Goal: Task Accomplishment & Management: Manage account settings

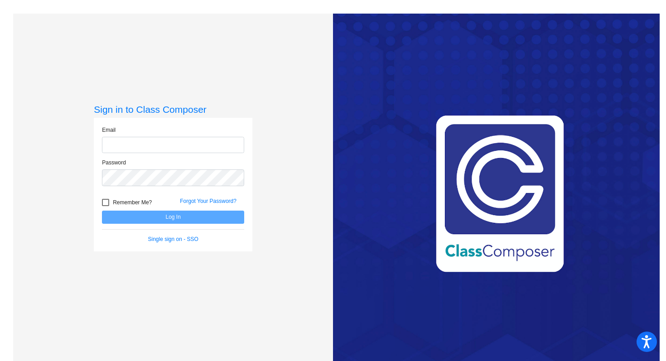
click at [147, 150] on input "email" at bounding box center [173, 145] width 142 height 17
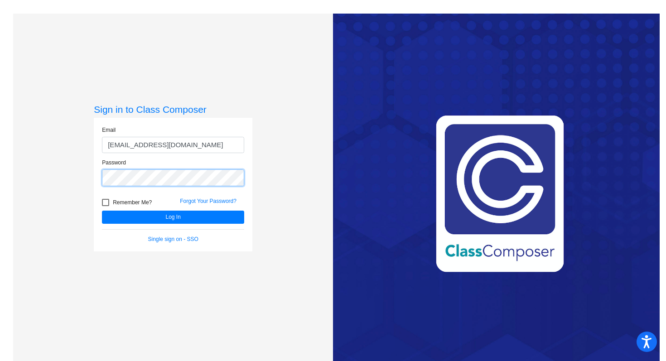
click at [102, 211] on button "Log In" at bounding box center [173, 217] width 142 height 13
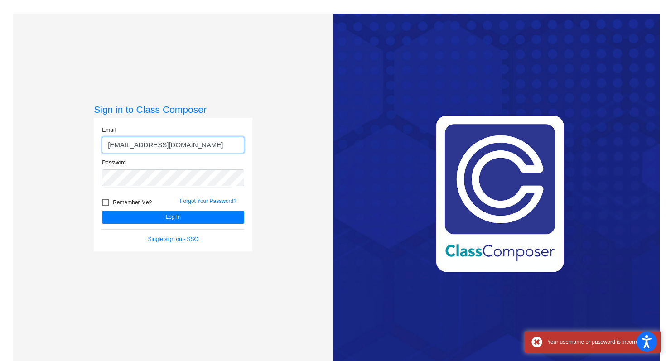
click at [126, 143] on input "blahnik.katelyn@pcr3schools.org" at bounding box center [173, 145] width 142 height 17
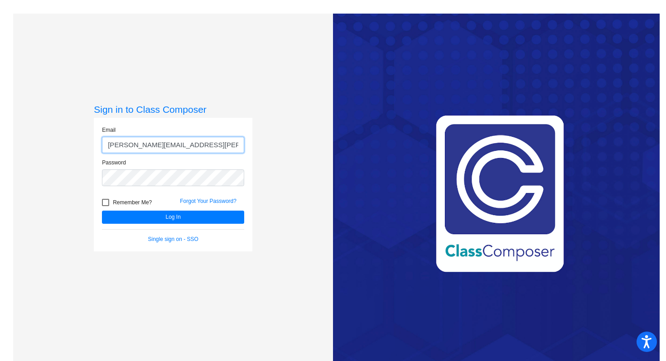
type input "modlin.katelyn@pcr3schools.org"
click at [102, 211] on button "Log In" at bounding box center [173, 217] width 142 height 13
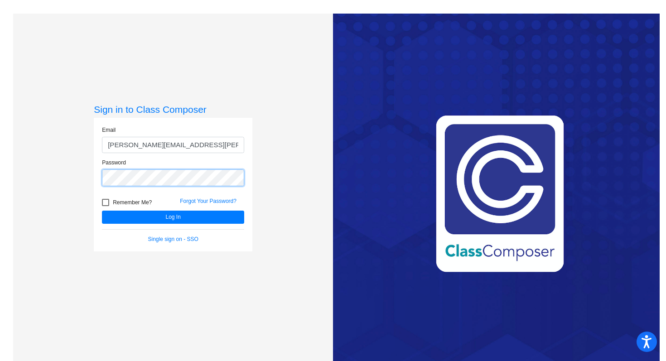
click at [102, 211] on button "Log In" at bounding box center [173, 217] width 142 height 13
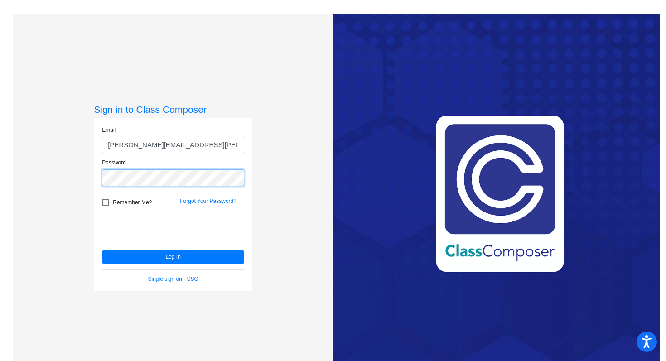
click at [102, 251] on button "Log In" at bounding box center [173, 257] width 142 height 13
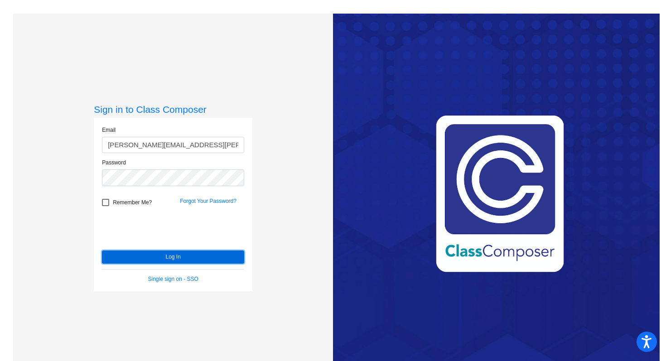
click at [130, 251] on button "Log In" at bounding box center [173, 257] width 142 height 13
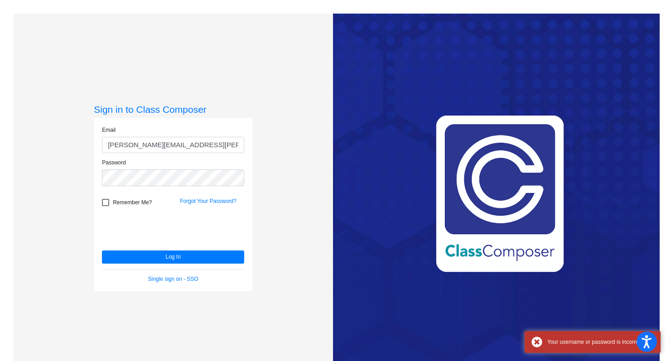
click at [155, 275] on div "Single sign on - SSO" at bounding box center [173, 279] width 156 height 8
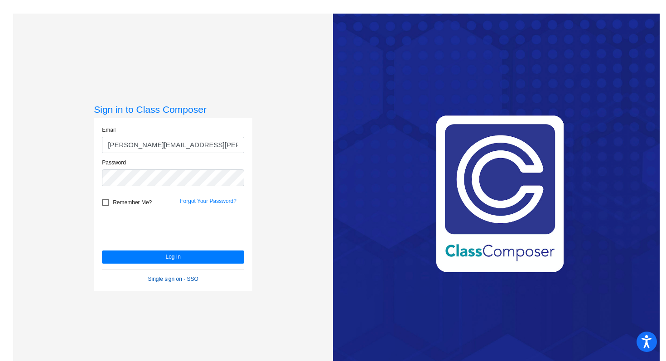
click at [153, 278] on link "Single sign on - SSO" at bounding box center [173, 279] width 50 height 6
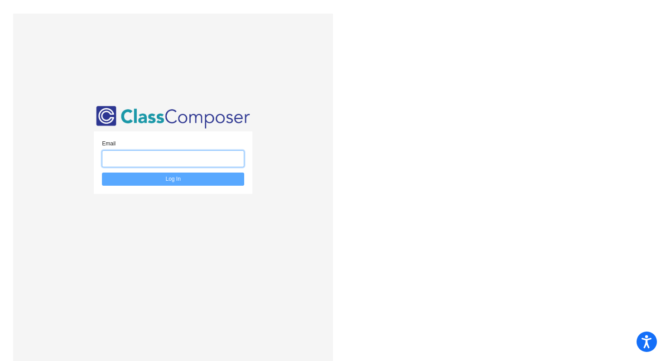
click at [145, 154] on input "email" at bounding box center [173, 158] width 142 height 17
type input "modlink@platteco.k12.mo.us"
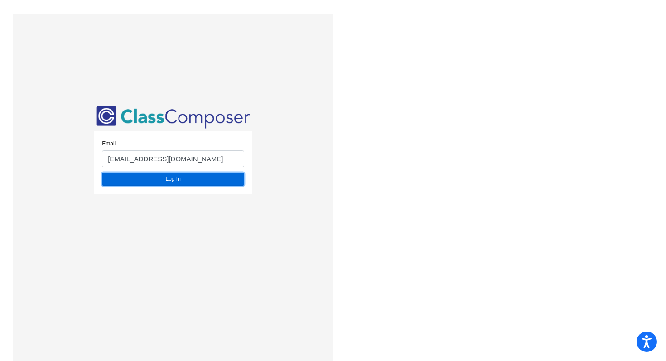
click at [144, 179] on button "Log In" at bounding box center [173, 179] width 142 height 13
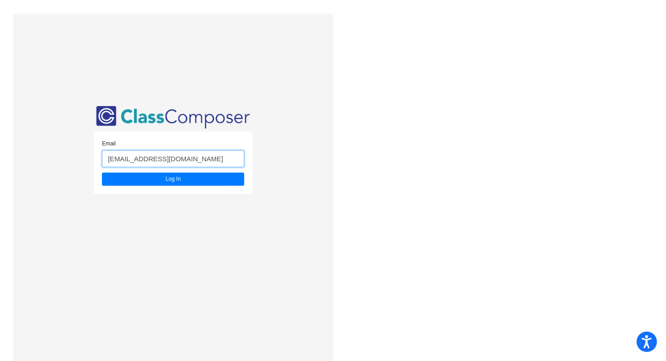
click at [155, 160] on input "modlink@platteco.k12.mo.us" at bounding box center [173, 158] width 142 height 17
click at [155, 160] on input "[EMAIL_ADDRESS][DOMAIN_NAME]" at bounding box center [173, 158] width 142 height 17
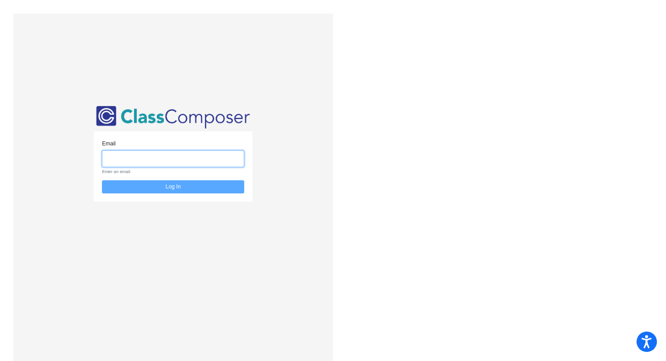
click at [155, 160] on input "email" at bounding box center [173, 158] width 142 height 17
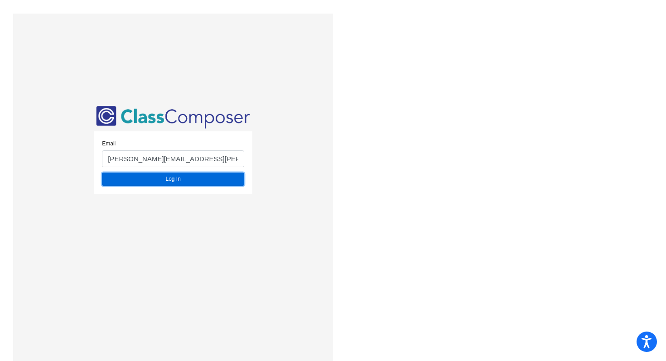
click at [160, 180] on button "Log In" at bounding box center [173, 179] width 142 height 13
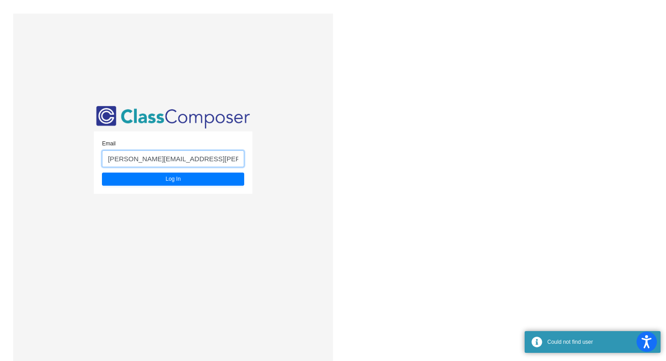
click at [168, 151] on input "modlin.katelyn@pcr3schools.org" at bounding box center [173, 158] width 142 height 17
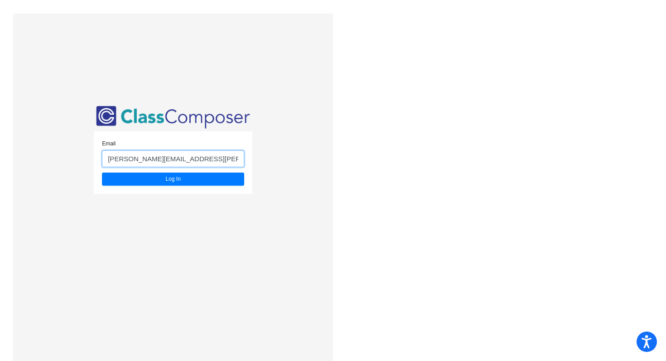
click at [127, 159] on input "modlin.katelyn@pcr3schools.org" at bounding box center [173, 158] width 142 height 17
type input "[EMAIL_ADDRESS][DOMAIN_NAME]"
click at [102, 173] on button "Log In" at bounding box center [173, 179] width 142 height 13
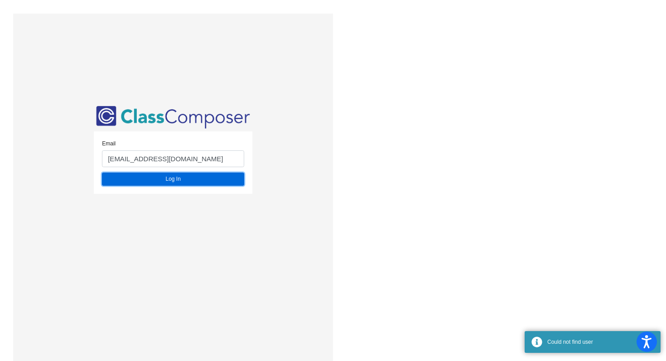
click at [119, 180] on button "Log In" at bounding box center [173, 179] width 142 height 13
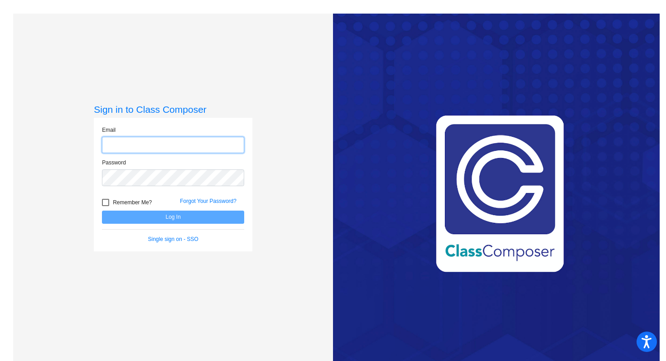
click at [122, 137] on input "email" at bounding box center [173, 145] width 142 height 17
type input "[EMAIL_ADDRESS][DOMAIN_NAME]"
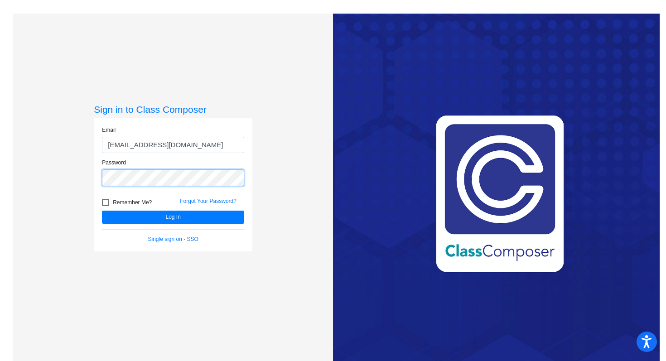
click at [102, 211] on button "Log In" at bounding box center [173, 217] width 142 height 13
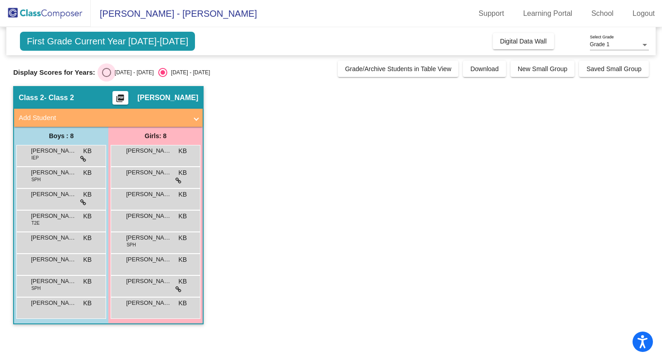
click at [109, 75] on div "Select an option" at bounding box center [106, 72] width 9 height 9
click at [107, 77] on input "[DATE] - [DATE]" at bounding box center [106, 77] width 0 height 0
radio input "true"
